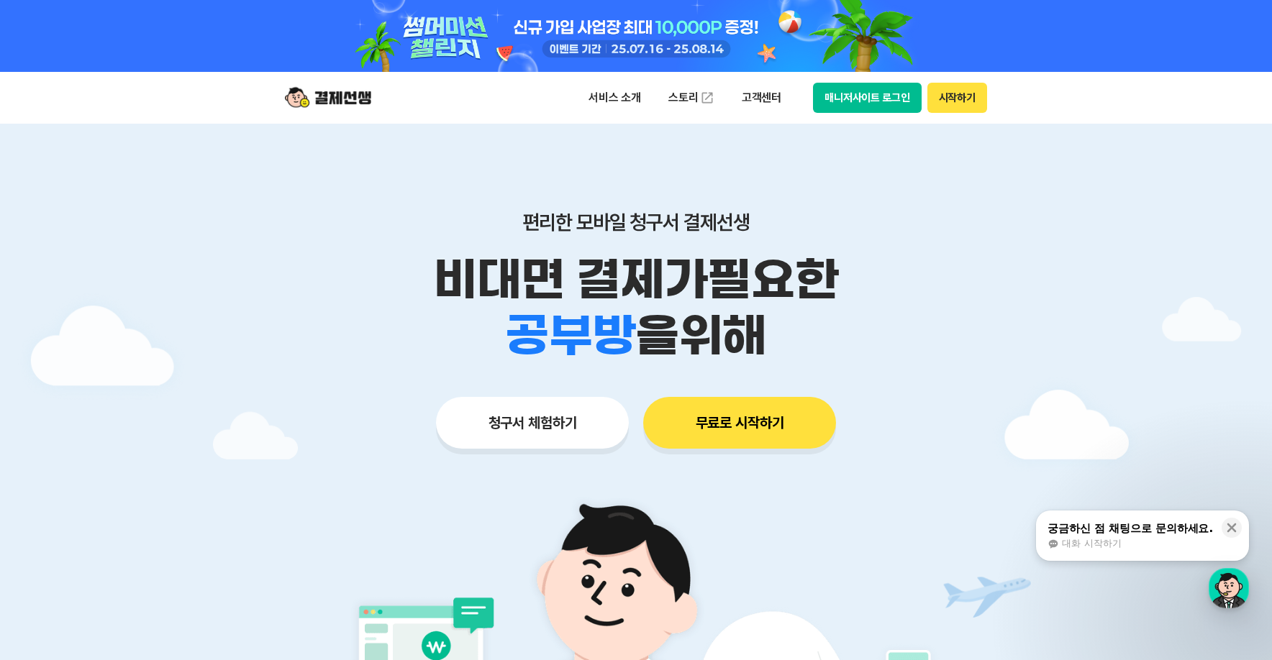
click at [866, 91] on button "매니저사이트 로그인" at bounding box center [867, 98] width 109 height 30
click at [1240, 576] on div "button" at bounding box center [1229, 588] width 40 height 40
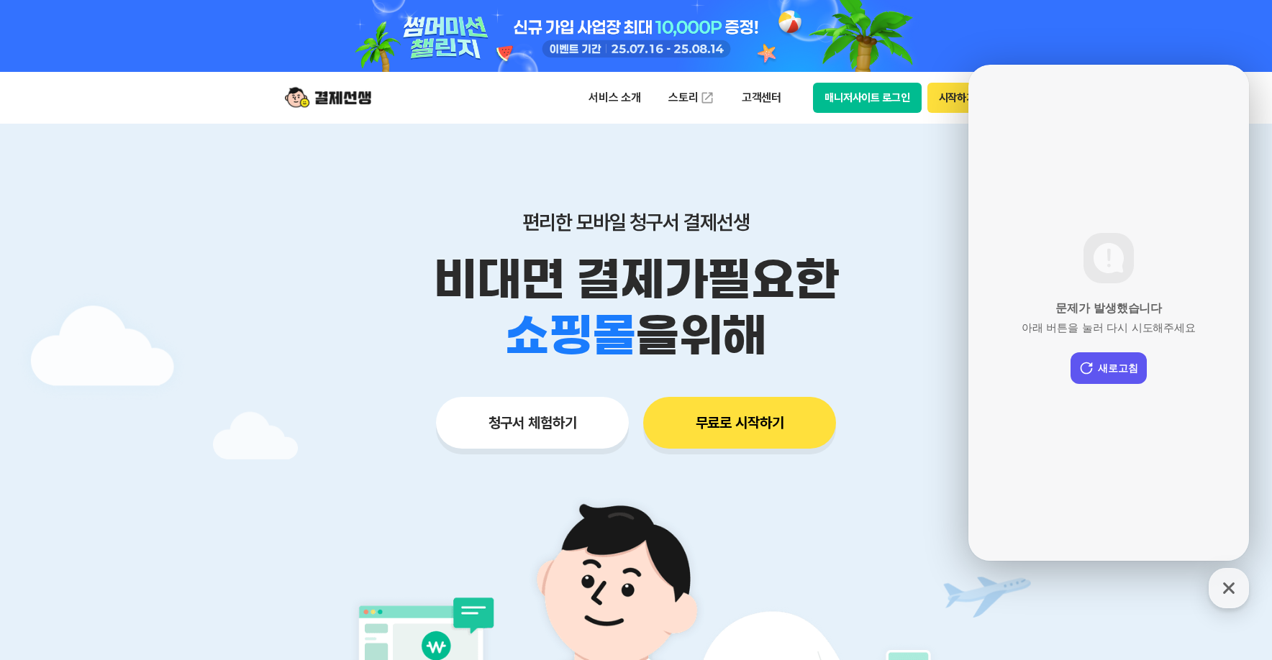
click at [1101, 352] on div "문제가 발생했습니다 아래 버튼을 눌러 다시 시도해주세요 새로고침" at bounding box center [1108, 313] width 281 height 496
click at [1096, 367] on button "새로고침" at bounding box center [1109, 369] width 76 height 32
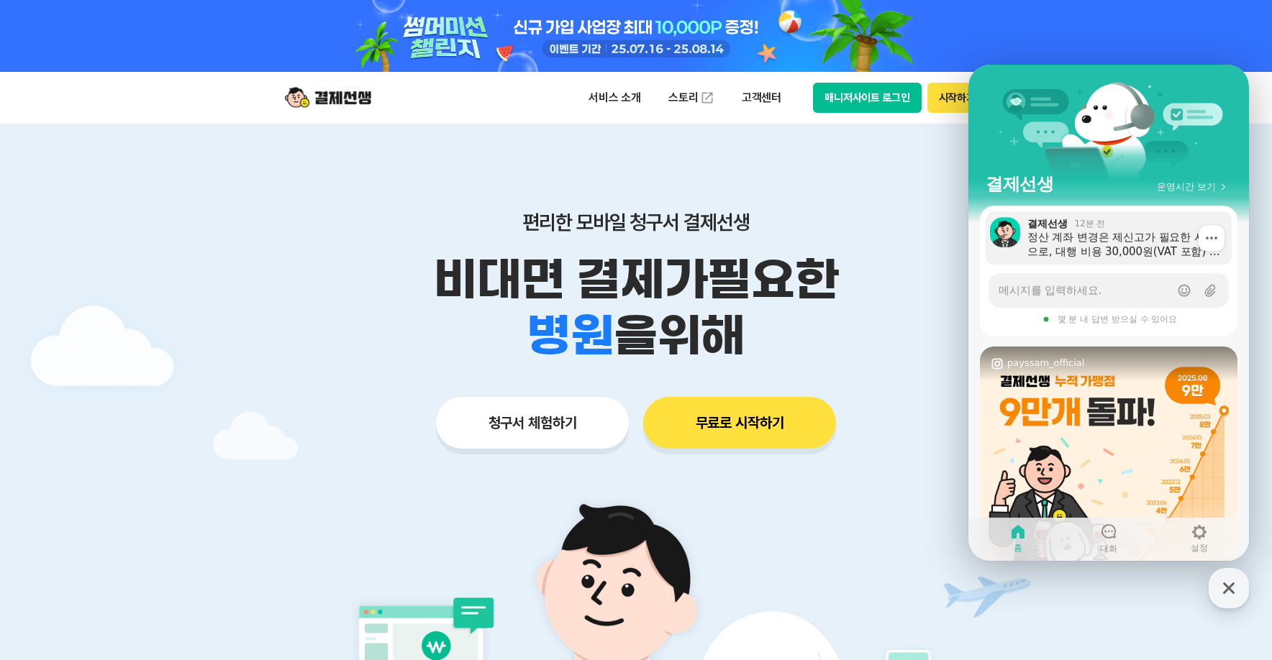
click at [1071, 240] on div "정산 계좌 변경은 제신고가 필요한 사항으로, 대행 비용 30,000원(VAT 포함) 이 발생합니다. 제신고 비용: 30,000원 (VAT 포함…" at bounding box center [1124, 244] width 194 height 29
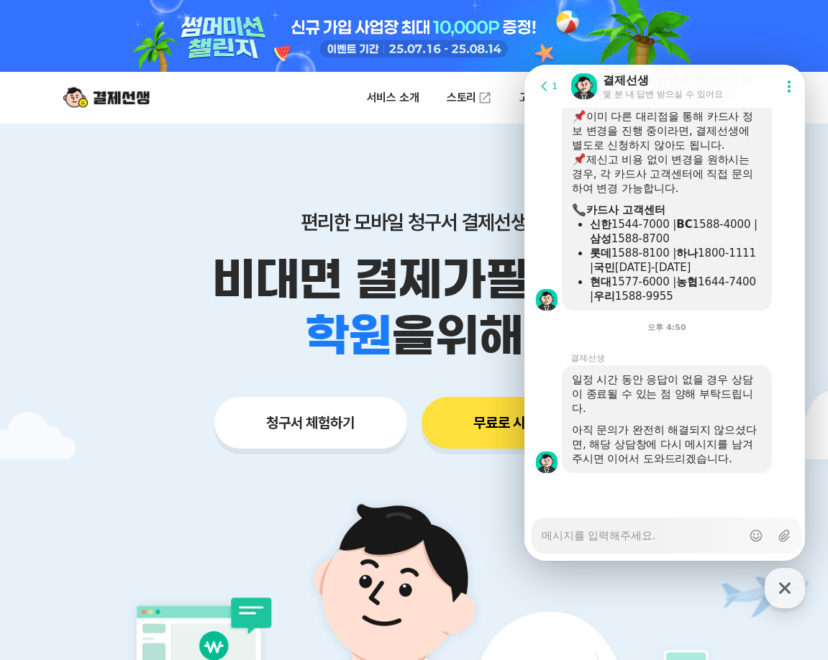
scroll to position [2648, 0]
click at [653, 321] on div "오후 4:50" at bounding box center [666, 325] width 285 height 29
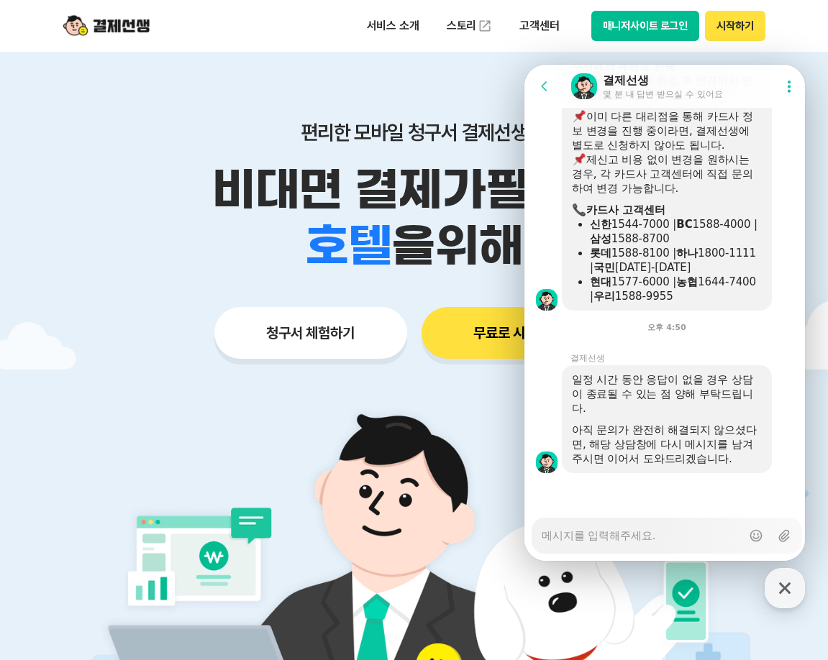
scroll to position [0, 0]
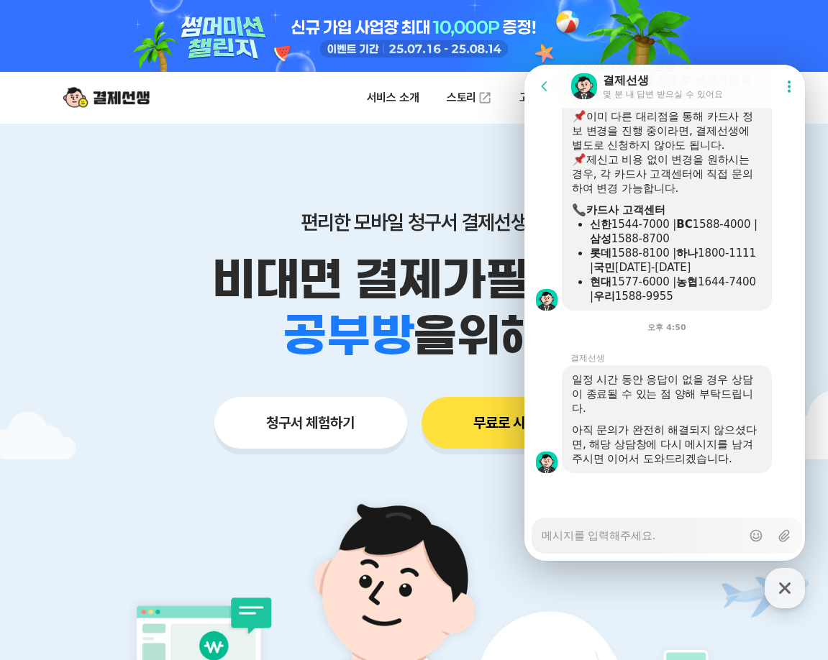
type textarea "x"
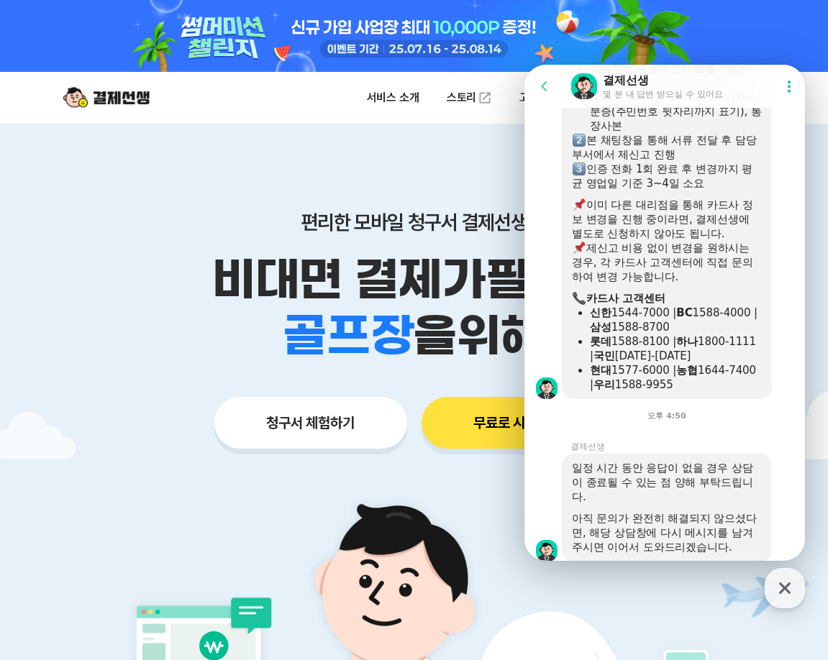
scroll to position [2491, 0]
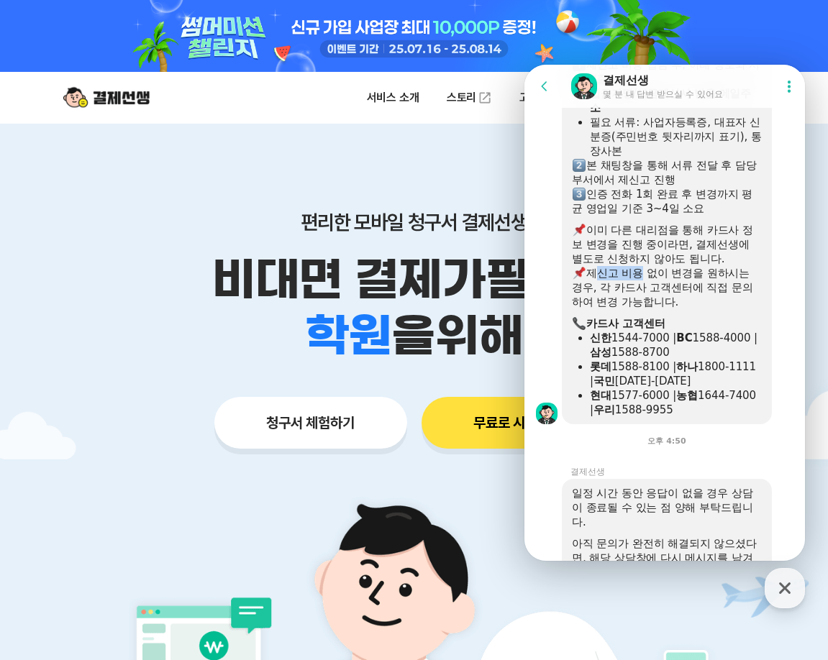
drag, startPoint x: 589, startPoint y: 313, endPoint x: 648, endPoint y: 309, distance: 59.1
click at [639, 309] on div "제신고 비용 없이 변경을 원하시는 경우, 각 카드사 고객센터에 직접 문의하여 변경 가능합니다." at bounding box center [667, 287] width 190 height 43
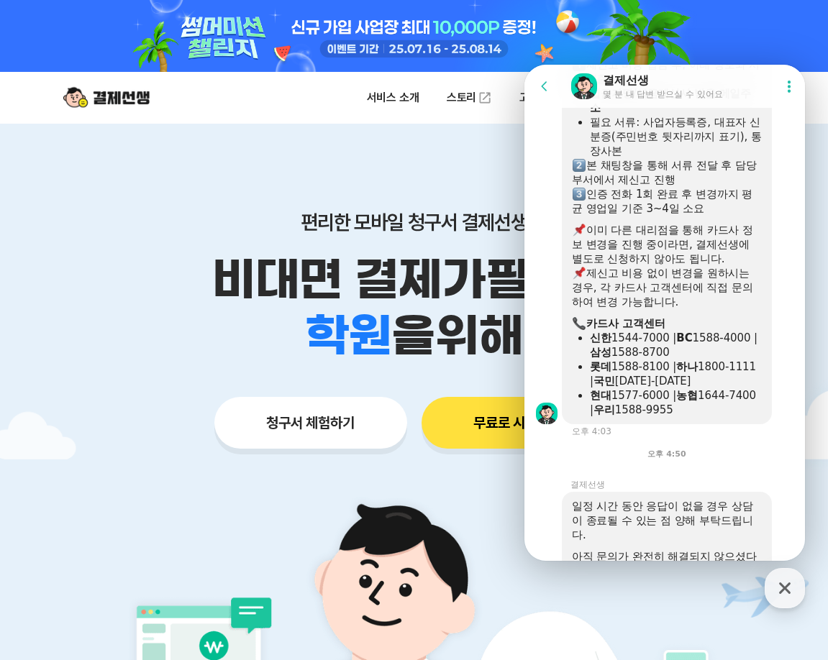
click at [672, 309] on div "제신고 비용 없이 변경을 원하시는 경우, 각 카드사 고객센터에 직접 문의하여 변경 가능합니다." at bounding box center [667, 287] width 190 height 43
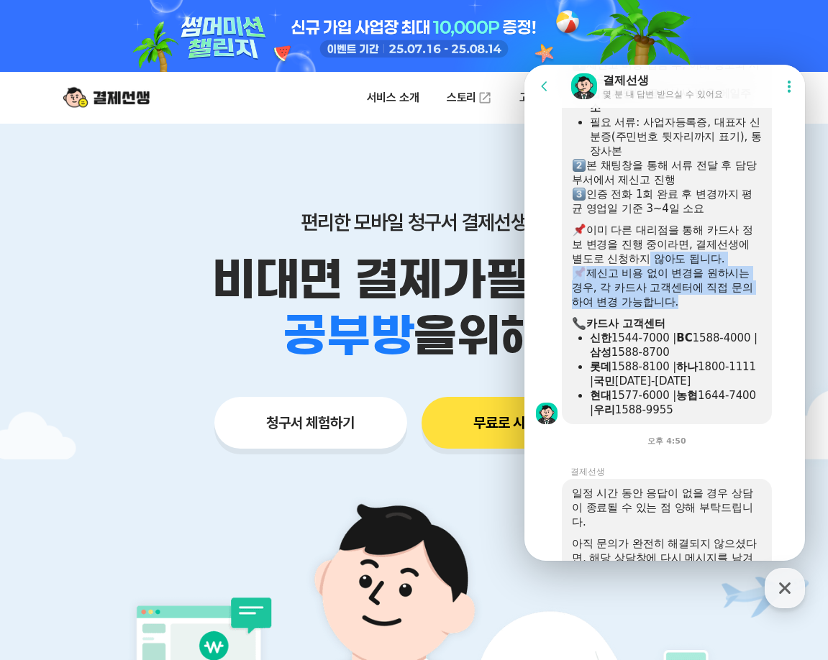
drag, startPoint x: 672, startPoint y: 348, endPoint x: 655, endPoint y: 299, distance: 51.2
click at [654, 303] on div "정산 계좌 변경은 제신고가 필요한 사항으로, 대행 비용 30,000원(VAT 포함) 이 발생합니다. 제신고 비용: 30,000원 (VAT 포함…" at bounding box center [667, 179] width 190 height 475
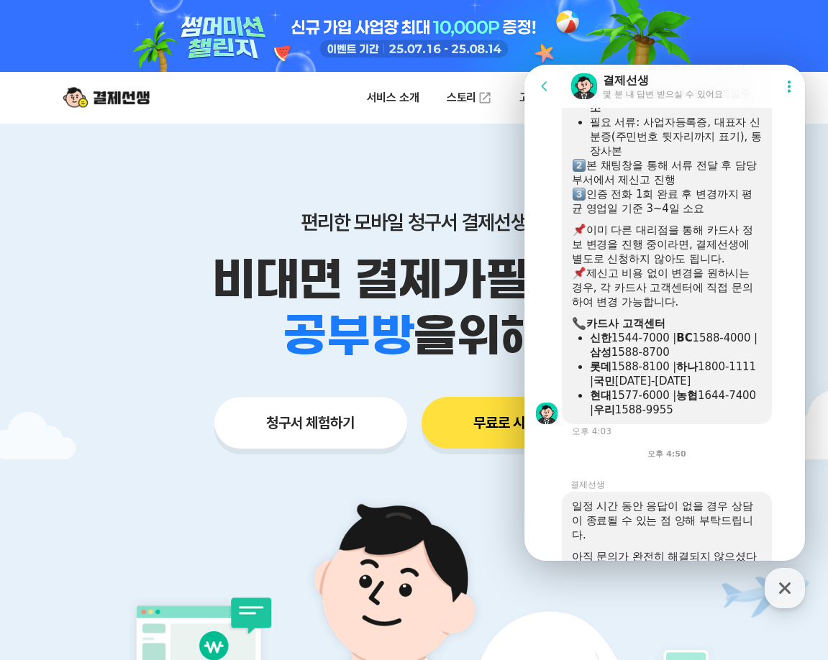
click at [694, 309] on div "제신고 비용 없이 변경을 원하시는 경우, 각 카드사 고객센터에 직접 문의하여 변경 가능합니다." at bounding box center [667, 287] width 190 height 43
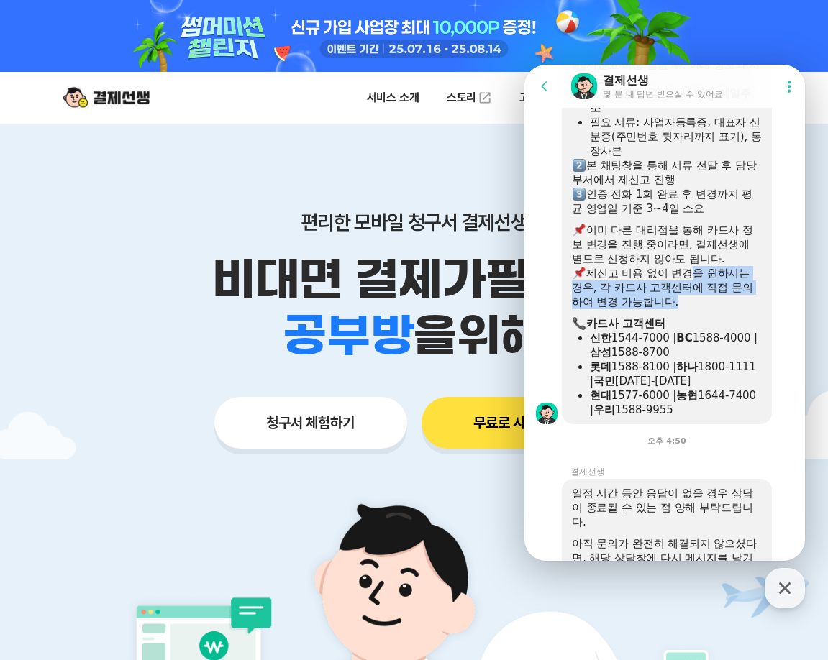
drag, startPoint x: 691, startPoint y: 359, endPoint x: 686, endPoint y: 317, distance: 42.7
click at [686, 318] on div "정산 계좌 변경은 제신고가 필요한 사항으로, 대행 비용 30,000원(VAT 포함) 이 발생합니다. 제신고 비용: 30,000원 (VAT 포함…" at bounding box center [667, 179] width 190 height 475
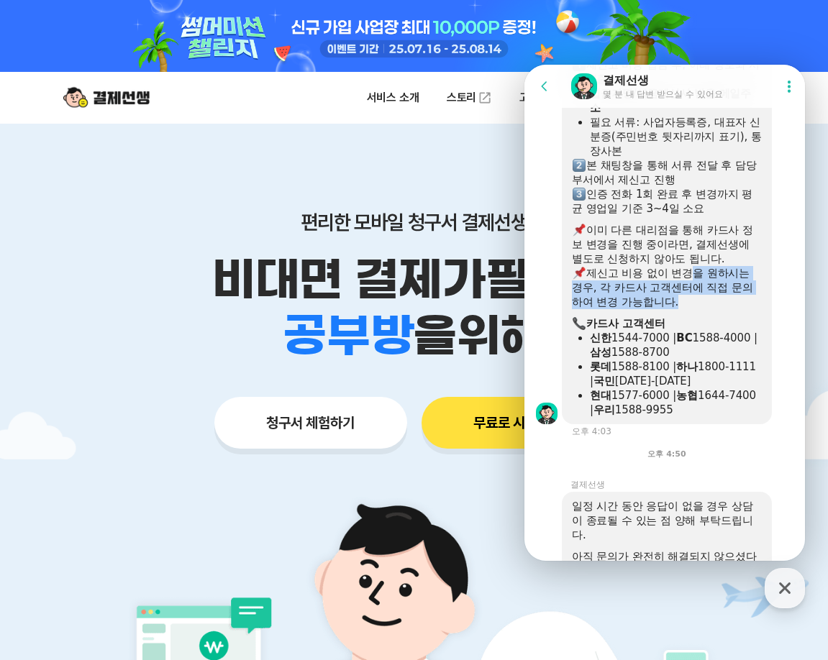
click at [686, 309] on div "제신고 비용 없이 변경을 원하시는 경우, 각 카드사 고객센터에 직접 문의하여 변경 가능합니다." at bounding box center [667, 287] width 190 height 43
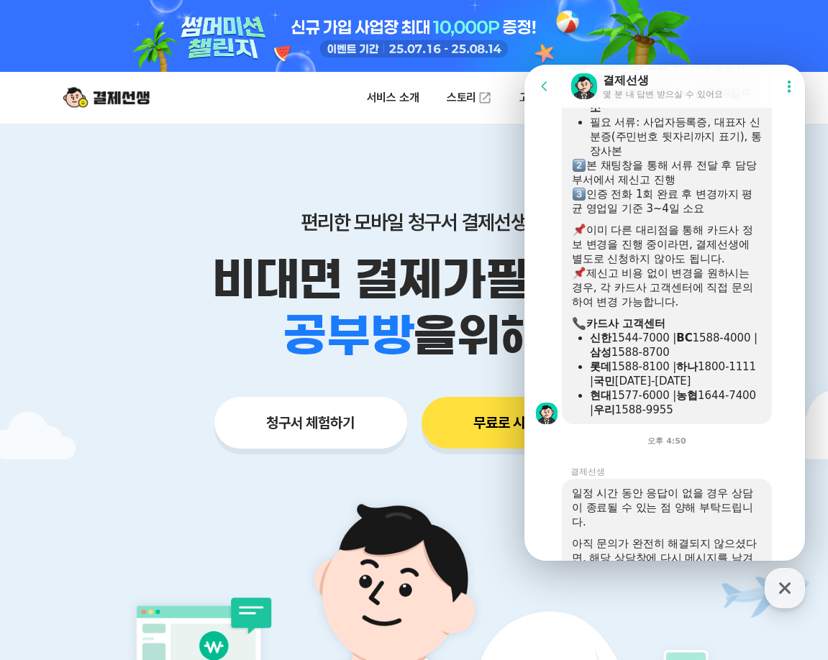
click at [679, 309] on div "제신고 비용 없이 변경을 원하시는 경우, 각 카드사 고객센터에 직접 문의하여 변경 가능합니다." at bounding box center [667, 287] width 190 height 43
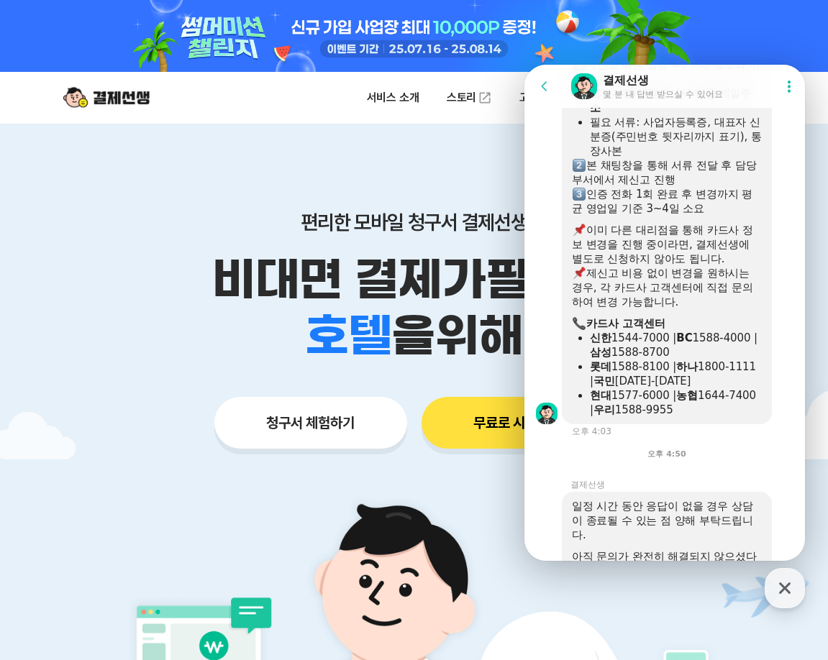
click at [679, 309] on div "제신고 비용 없이 변경을 원하시는 경우, 각 카드사 고객센터에 직접 문의하여 변경 가능합니다." at bounding box center [667, 287] width 190 height 43
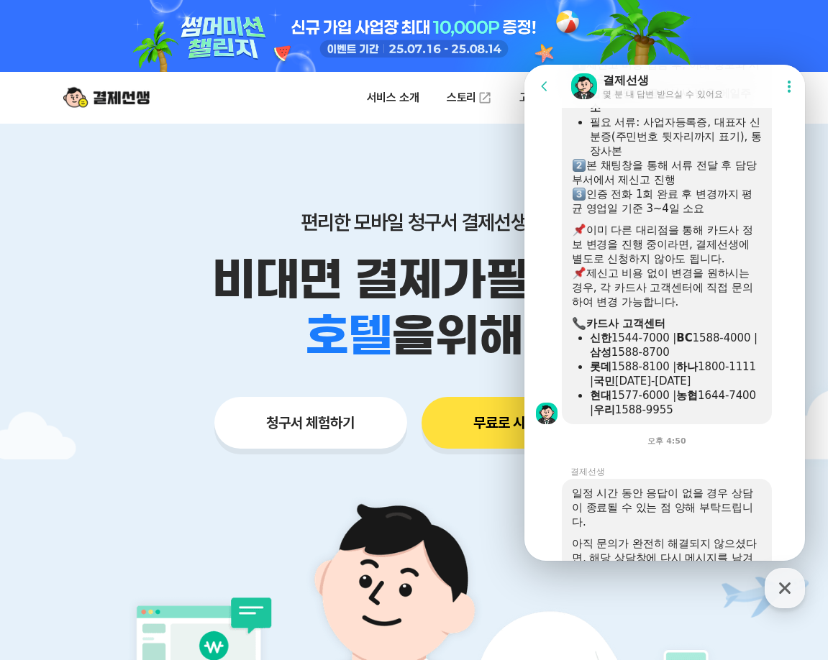
click at [675, 309] on div "제신고 비용 없이 변경을 원하시는 경우, 각 카드사 고객센터에 직접 문의하여 변경 가능합니다." at bounding box center [667, 287] width 190 height 43
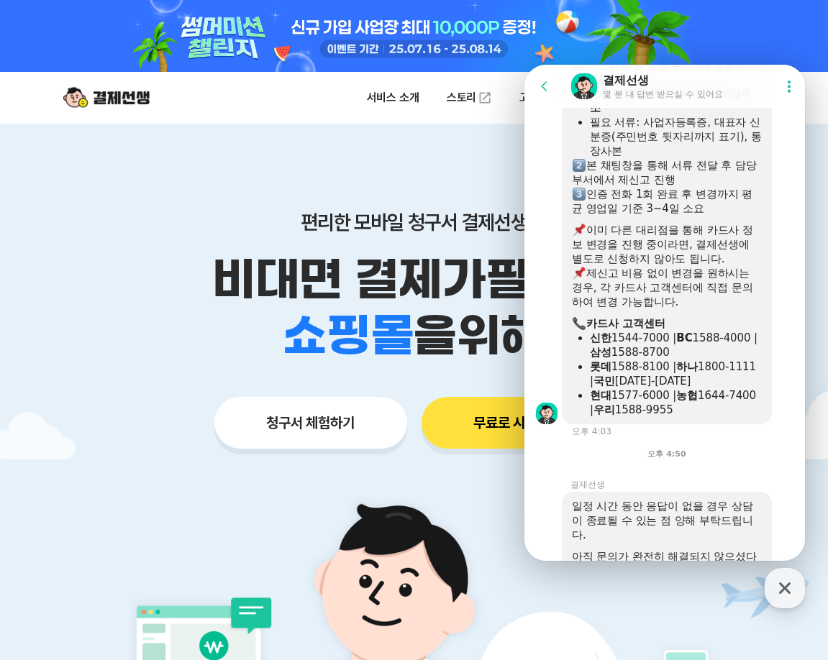
click at [692, 317] on div at bounding box center [667, 312] width 190 height 7
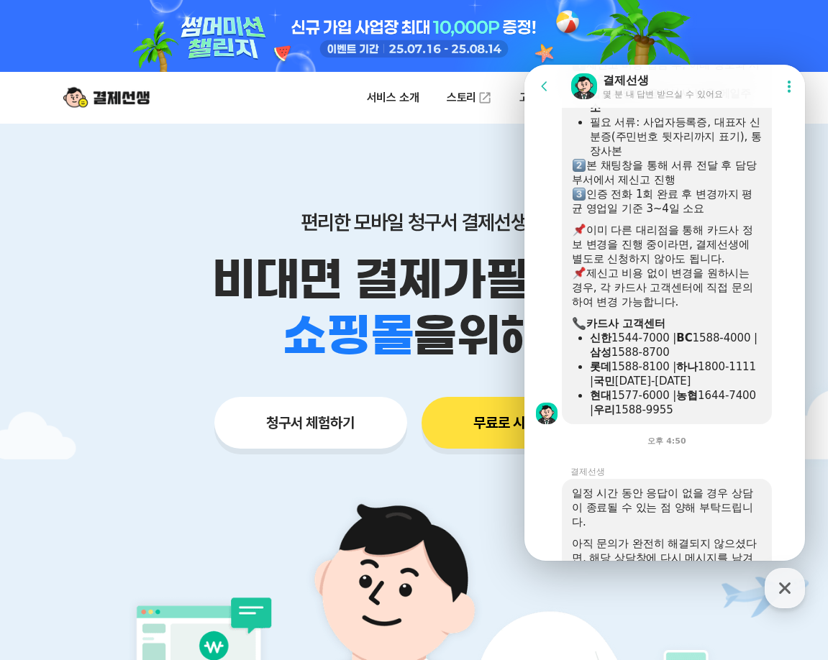
click at [691, 309] on div "제신고 비용 없이 변경을 원하시는 경우, 각 카드사 고객센터에 직접 문의하여 변경 가능합니다." at bounding box center [667, 287] width 190 height 43
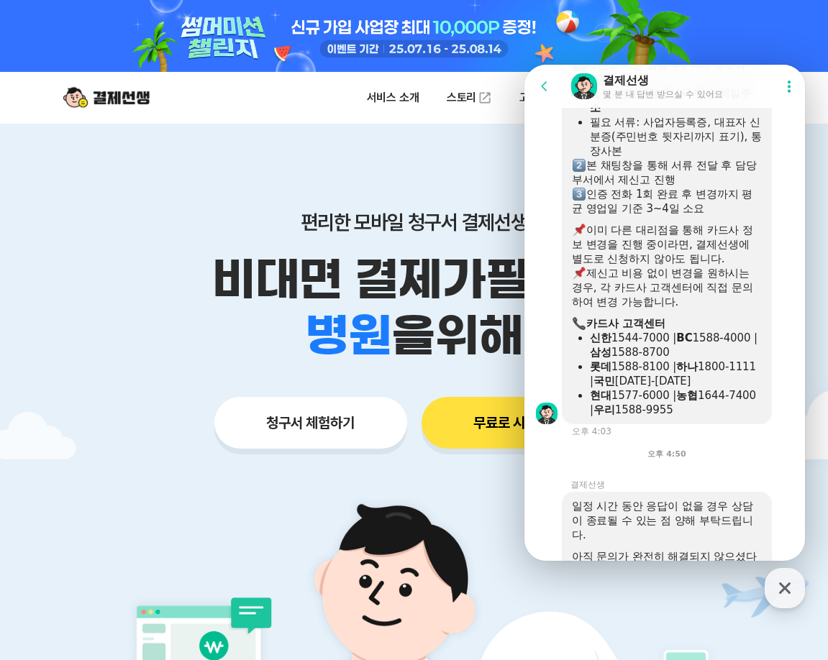
click at [708, 309] on div "제신고 비용 없이 변경을 원하시는 경우, 각 카드사 고객센터에 직접 문의하여 변경 가능합니다." at bounding box center [667, 287] width 190 height 43
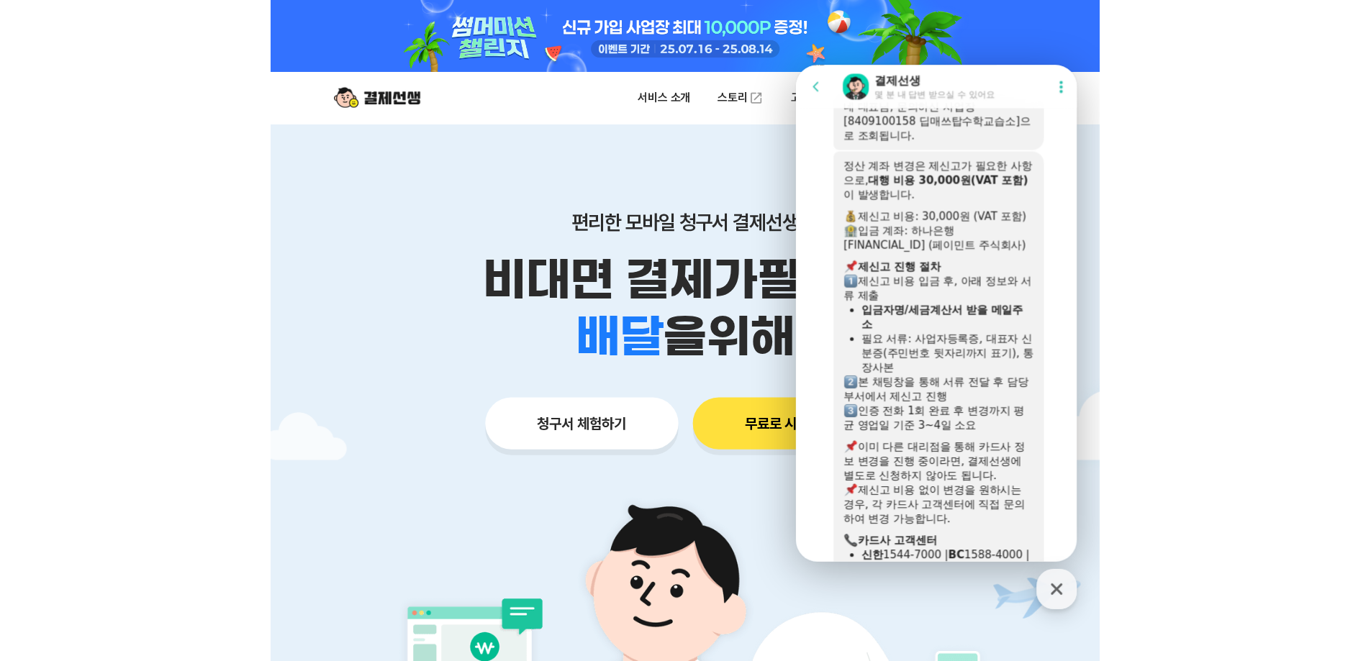
scroll to position [2347, 0]
